Goal: Information Seeking & Learning: Check status

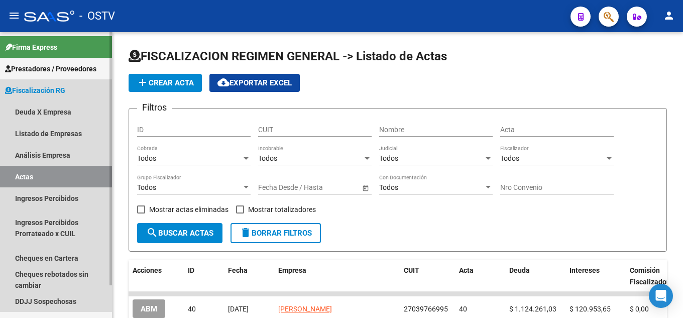
click at [76, 167] on link "Actas" at bounding box center [56, 177] width 112 height 22
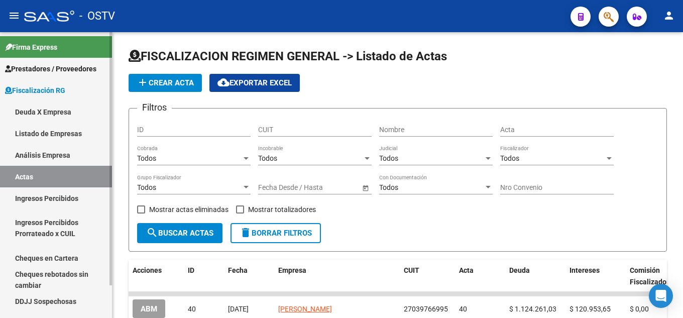
click at [76, 158] on link "Análisis Empresa" at bounding box center [56, 155] width 112 height 22
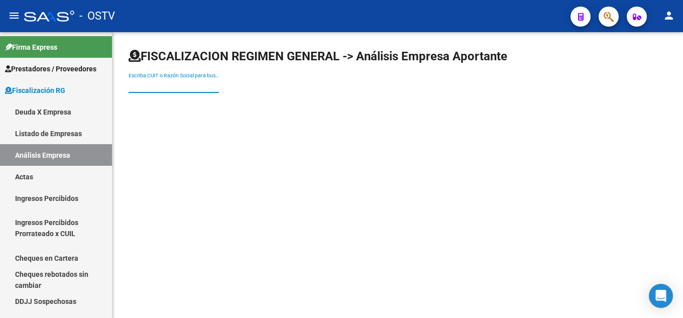
click at [167, 81] on input "Escriba CUIT o Razón Social para buscar" at bounding box center [174, 85] width 90 height 9
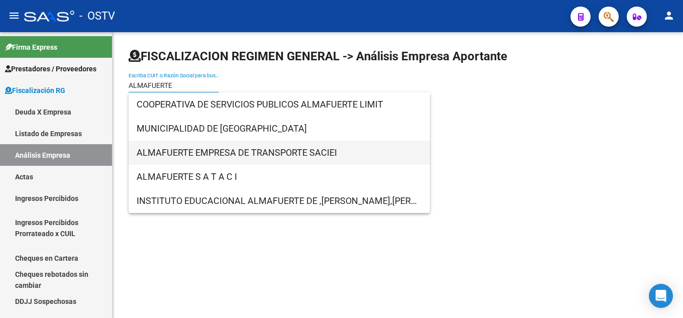
type input "ALMAFUERTE"
click at [229, 149] on span "ALMAFUERTE EMPRESA DE TRANSPORTE SACIEI" at bounding box center [279, 153] width 285 height 24
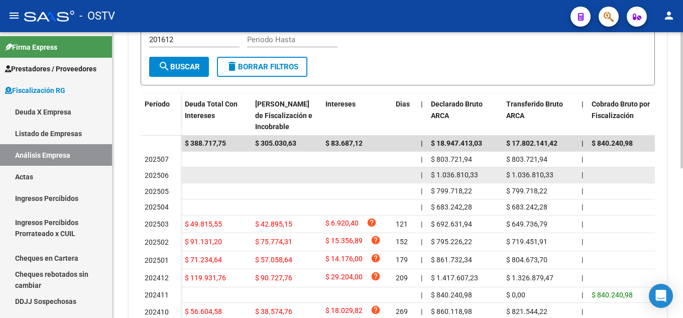
scroll to position [301, 0]
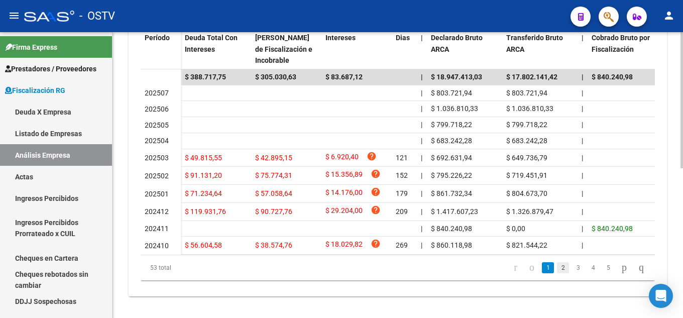
click at [557, 273] on link "2" at bounding box center [563, 267] width 12 height 11
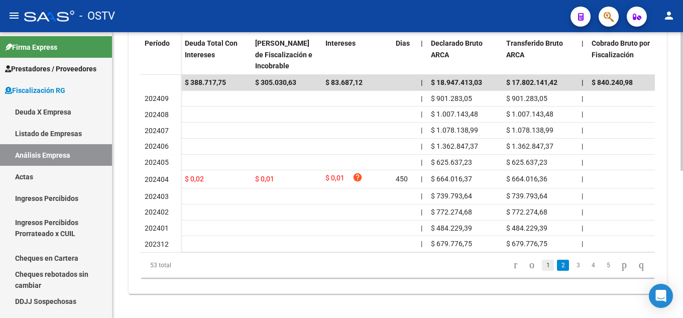
click at [542, 265] on link "1" at bounding box center [548, 265] width 12 height 11
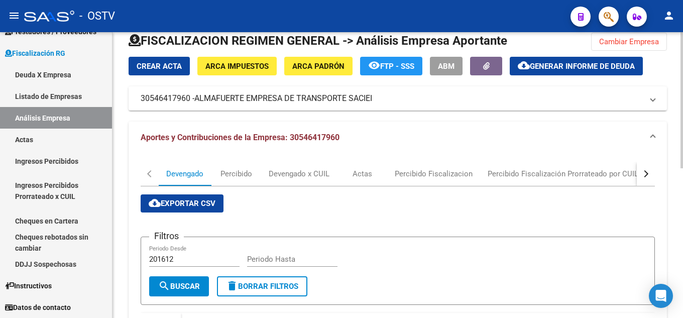
scroll to position [0, 0]
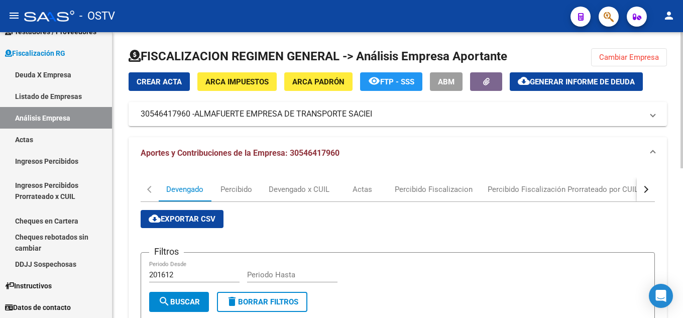
click at [592, 54] on div "FISCALIZACION REGIMEN GENERAL -> Análisis Empresa Aportante Cambiar Empresa Cre…" at bounding box center [398, 322] width 538 height 549
click at [602, 56] on span "Cambiar Empresa" at bounding box center [629, 57] width 60 height 9
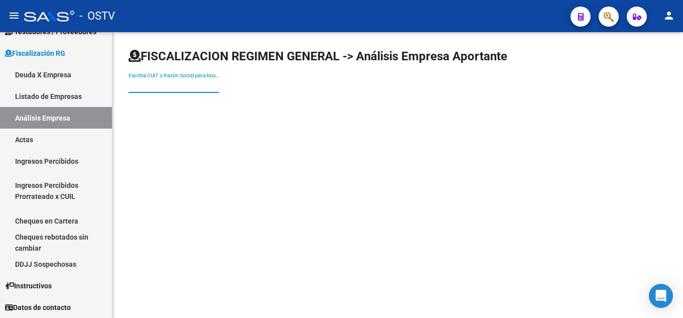
click at [149, 83] on input "Escriba CUIT o Razón Social para buscar" at bounding box center [174, 85] width 90 height 9
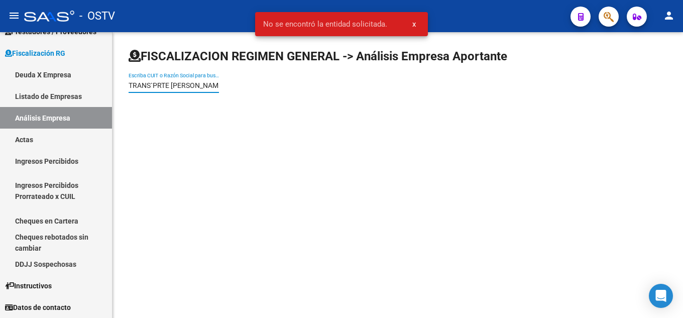
click at [152, 85] on input "TRANS`PRTE [PERSON_NAME]" at bounding box center [174, 85] width 90 height 9
click at [156, 85] on input "TRANS`PRTE [PERSON_NAME]" at bounding box center [174, 85] width 90 height 9
drag, startPoint x: 194, startPoint y: 84, endPoint x: 175, endPoint y: 89, distance: 19.1
click at [175, 89] on input "TRANSPORTE [PERSON_NAME]" at bounding box center [174, 85] width 90 height 9
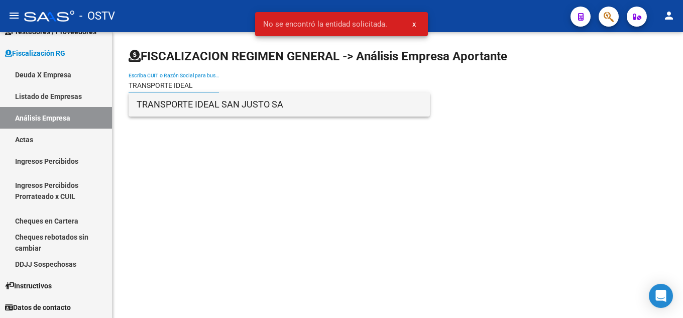
type input "TRANSPORTE IDEAL"
click at [191, 114] on span "TRANSPORTE IDEAL SAN JUSTO SA" at bounding box center [279, 104] width 285 height 24
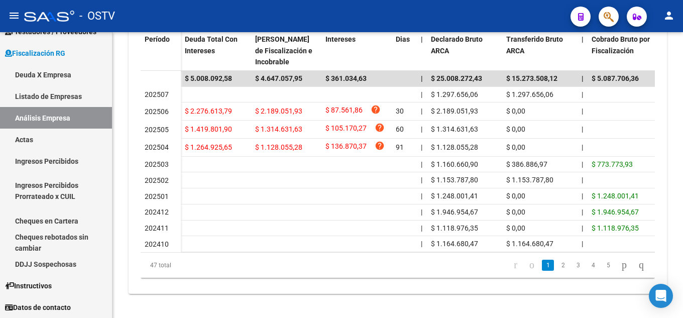
scroll to position [309, 0]
